Goal: Find specific page/section: Find specific page/section

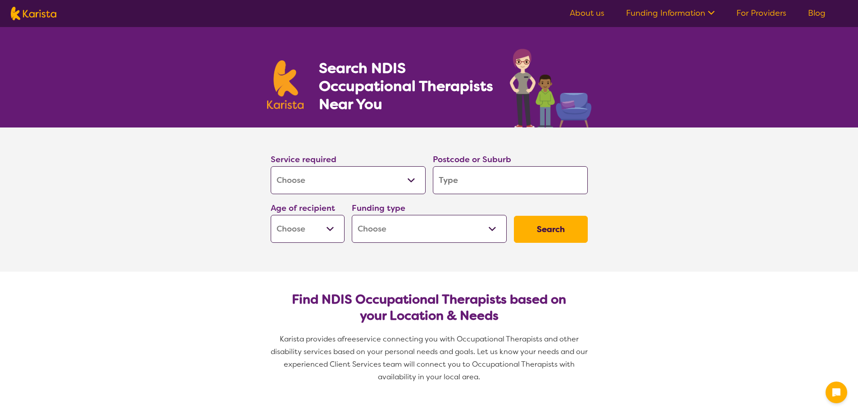
select select "[MEDICAL_DATA]"
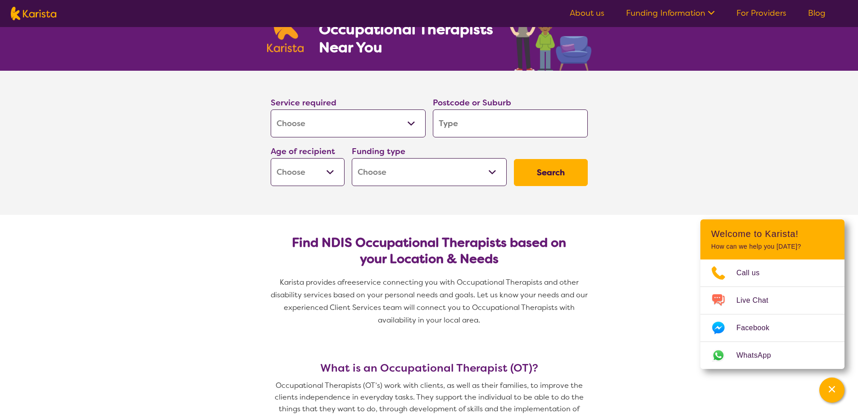
scroll to position [90, 0]
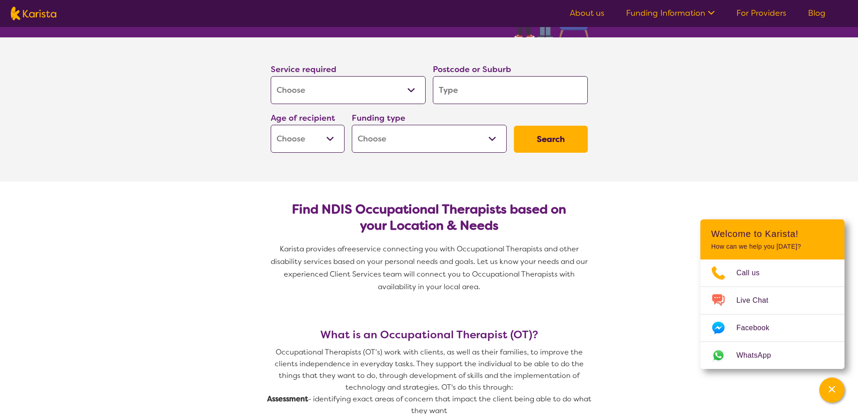
click at [337, 140] on select "Early Childhood - 0 to 9 Child - 10 to 11 Adolescent - 12 to 17 Adult - 18 to 6…" at bounding box center [308, 139] width 74 height 28
select select "AD"
click at [271, 125] on select "Early Childhood - 0 to 9 Child - 10 to 11 Adolescent - 12 to 17 Adult - 18 to 6…" at bounding box center [308, 139] width 74 height 28
select select "AD"
click at [495, 141] on select "Home Care Package (HCP) National Disability Insurance Scheme (NDIS) I don't know" at bounding box center [429, 139] width 155 height 28
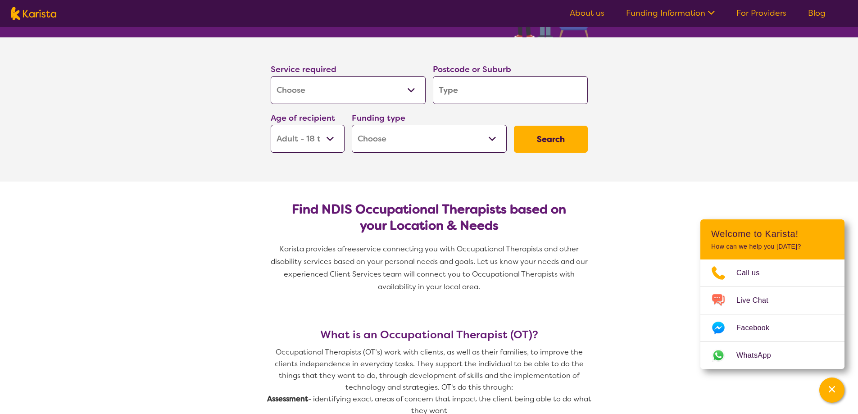
select select "NDIS"
click at [352, 125] on select "Home Care Package (HCP) National Disability Insurance Scheme (NDIS) I don't know" at bounding box center [429, 139] width 155 height 28
select select "NDIS"
click at [480, 91] on input "search" at bounding box center [510, 90] width 155 height 28
type input "5"
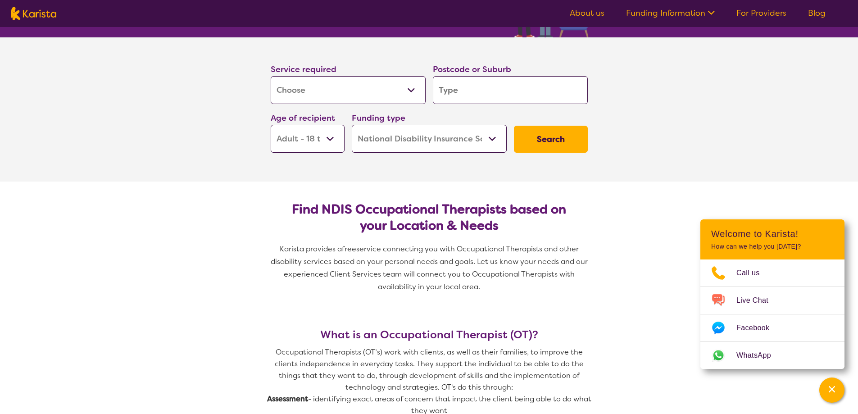
type input "5"
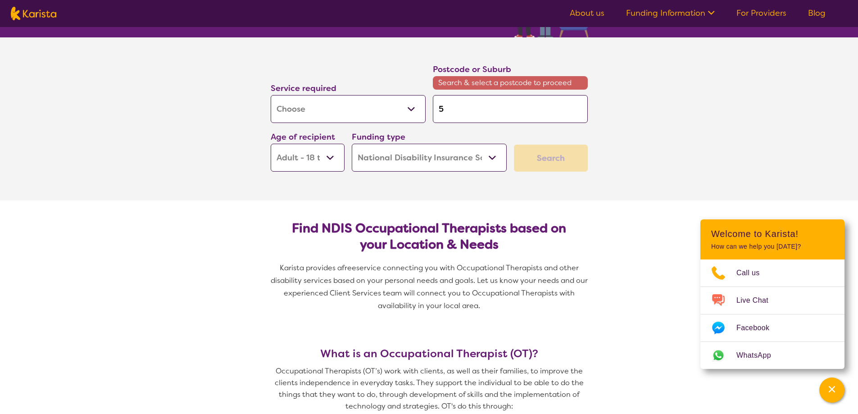
type input "50"
type input "507"
type input "5073"
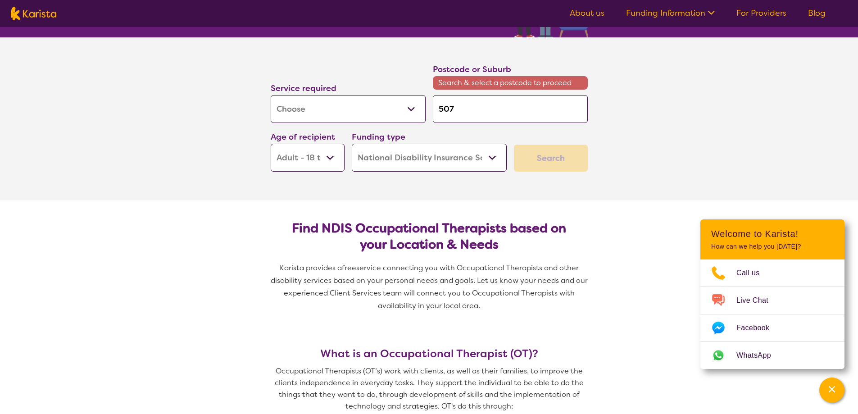
type input "5073"
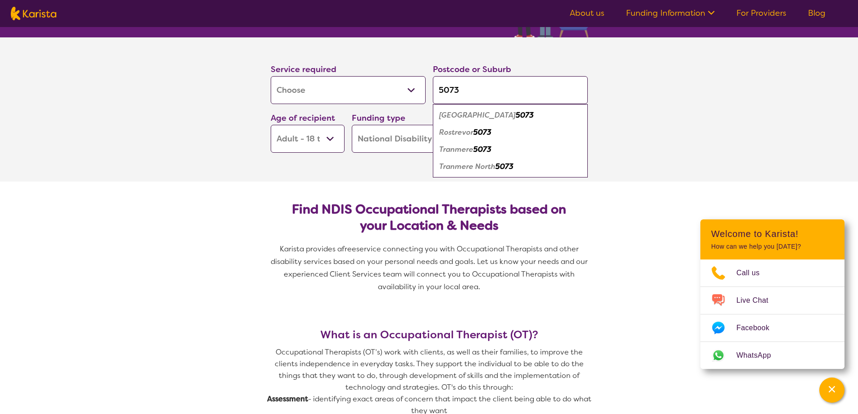
type input "5073"
click at [468, 116] on em "[GEOGRAPHIC_DATA]" at bounding box center [477, 114] width 77 height 9
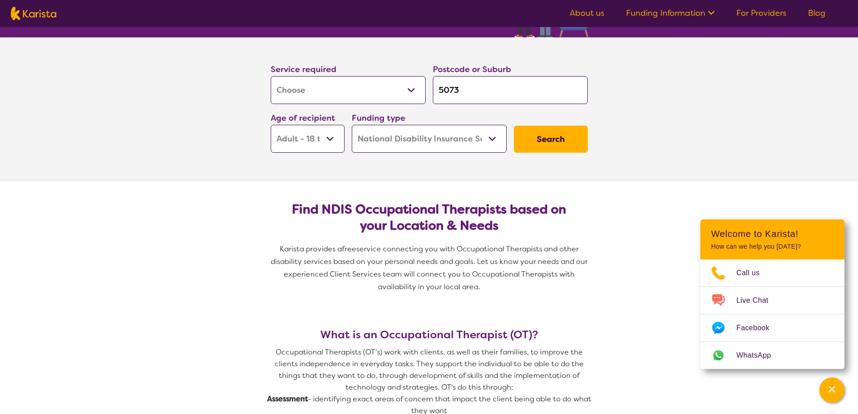
click at [536, 134] on button "Search" at bounding box center [551, 139] width 74 height 27
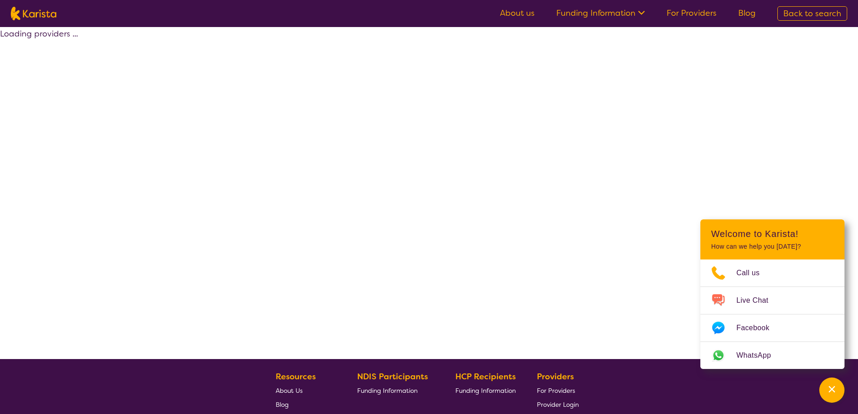
select select "by_score"
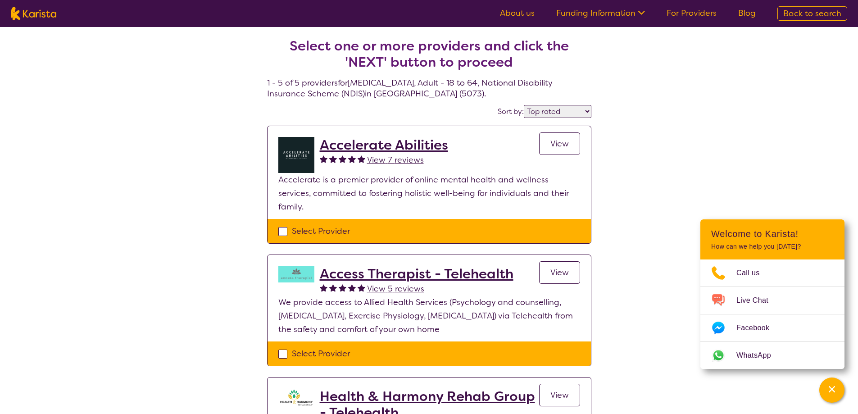
select select "[MEDICAL_DATA]"
select select "AD"
select select "NDIS"
select select "[MEDICAL_DATA]"
select select "AD"
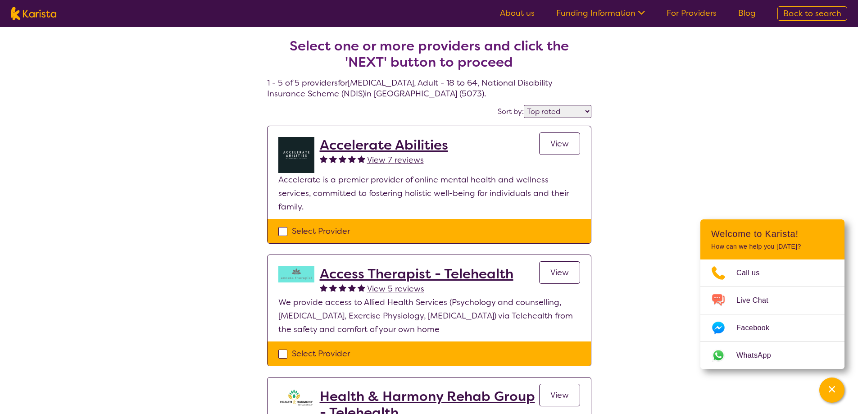
select select "NDIS"
